Goal: Information Seeking & Learning: Understand process/instructions

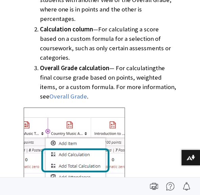
scroll to position [304, 0]
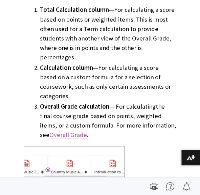
click at [87, 131] on span "Overall Grade" at bounding box center [68, 135] width 38 height 8
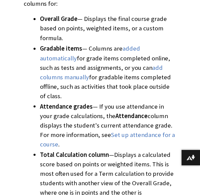
scroll to position [256, 0]
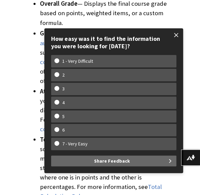
click at [177, 36] on span at bounding box center [176, 35] width 14 height 14
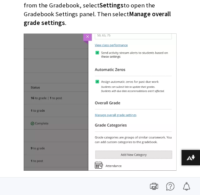
scroll to position [2757, 0]
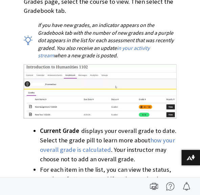
scroll to position [439, 0]
